Goal: Task Accomplishment & Management: Manage account settings

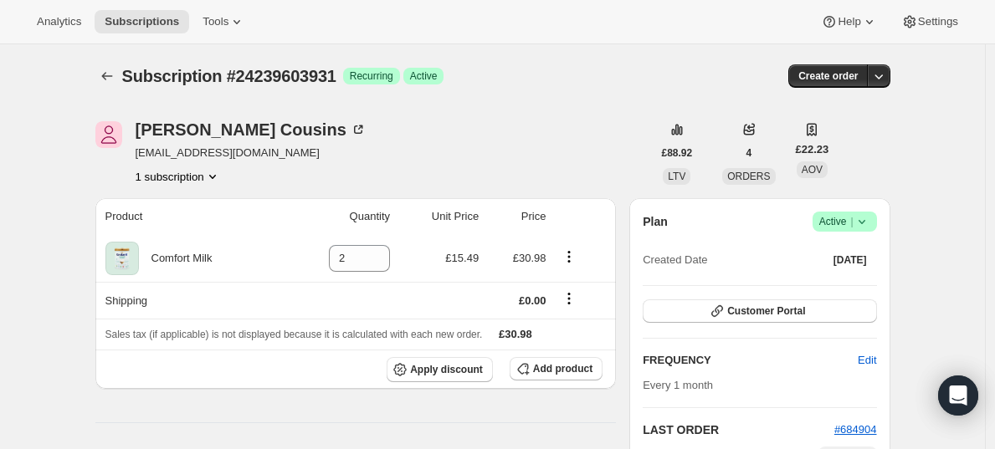
click at [839, 218] on span "Active |" at bounding box center [844, 221] width 51 height 17
click at [819, 275] on span "Cancel subscription" at bounding box center [844, 283] width 95 height 17
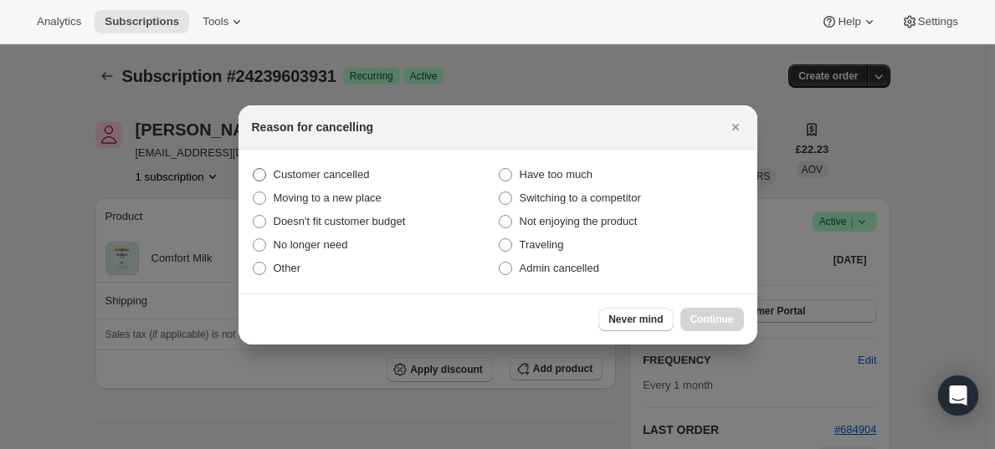
click at [357, 174] on span "Customer cancelled" at bounding box center [322, 174] width 96 height 13
click at [254, 169] on input "Customer cancelled" at bounding box center [253, 168] width 1 height 1
radio input "true"
click at [710, 320] on span "Continue" at bounding box center [712, 319] width 44 height 13
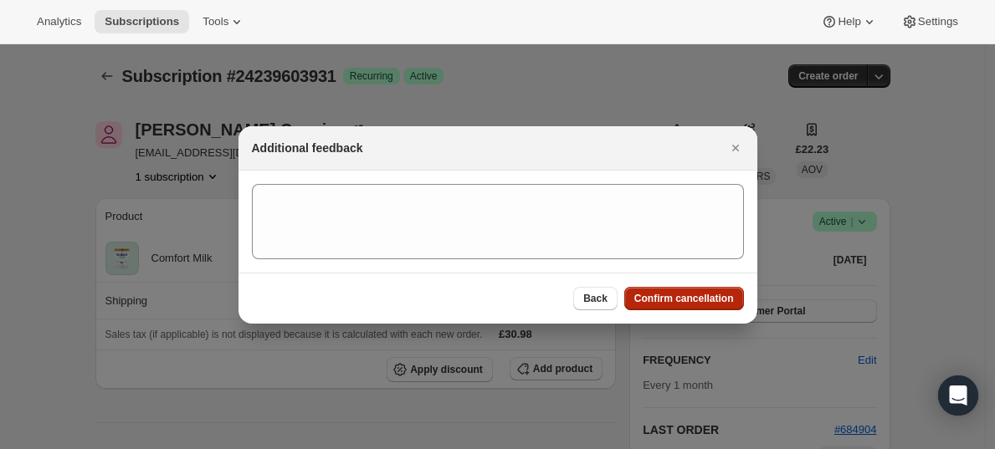
click at [686, 295] on span "Confirm cancellation" at bounding box center [684, 298] width 100 height 13
